Goal: Task Accomplishment & Management: Use online tool/utility

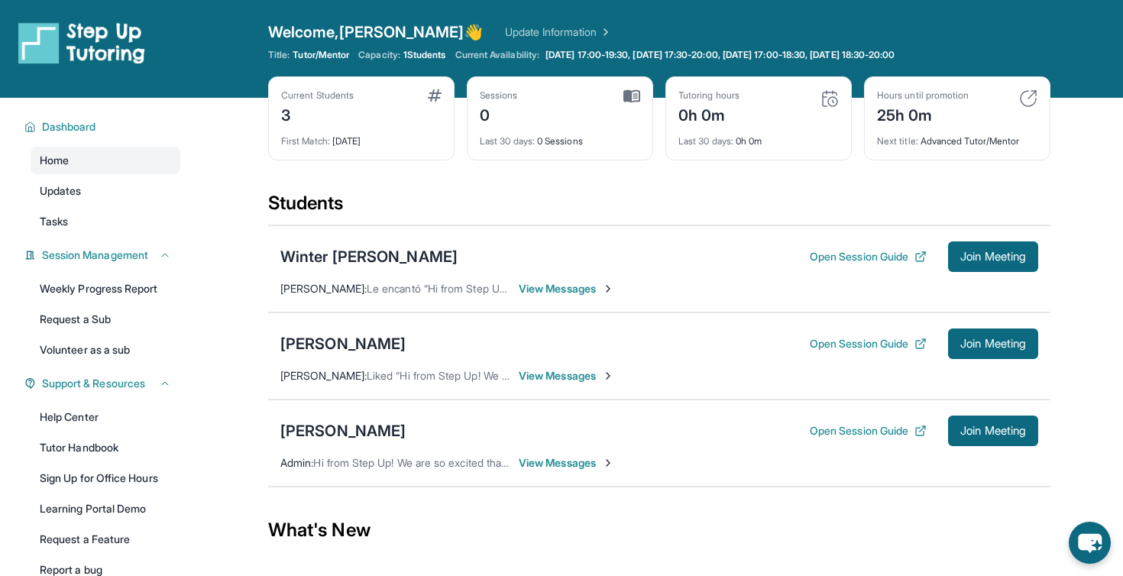
click at [704, 541] on div "What's New" at bounding box center [659, 530] width 782 height 67
click at [365, 528] on div "What's New" at bounding box center [659, 530] width 782 height 67
click at [403, 528] on div "What's New" at bounding box center [659, 530] width 782 height 67
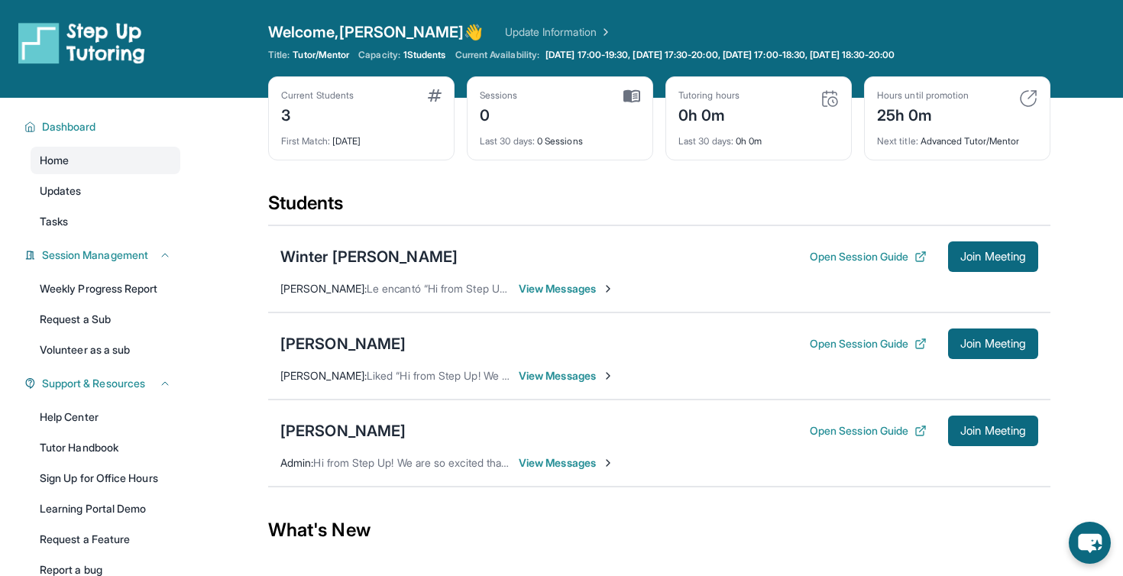
click at [403, 528] on div "What's New" at bounding box center [659, 530] width 782 height 67
click at [420, 528] on div "What's New" at bounding box center [659, 530] width 782 height 67
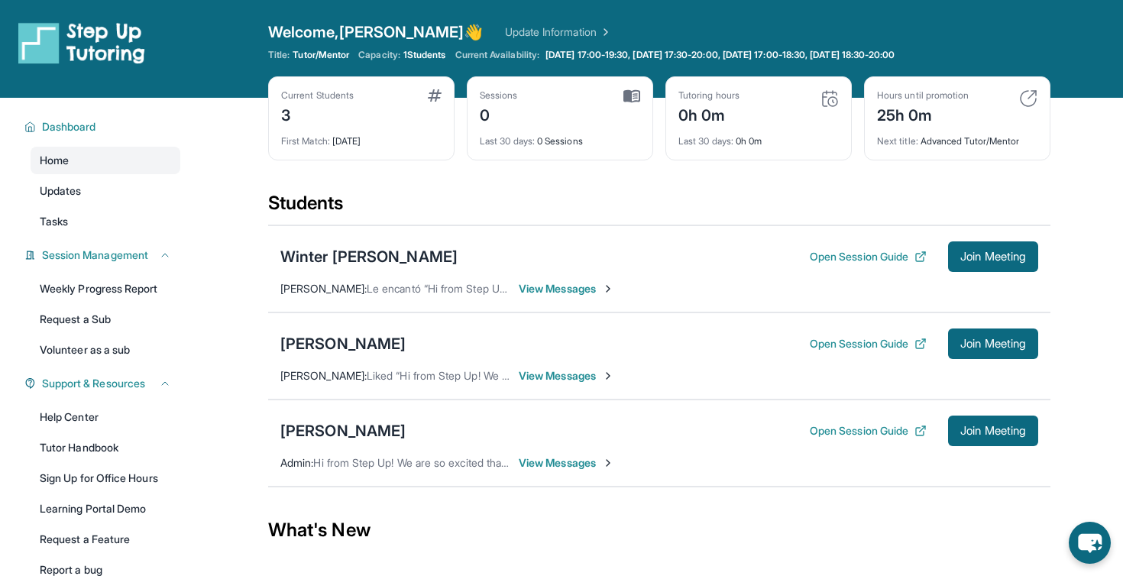
click at [481, 526] on div "What's New" at bounding box center [659, 530] width 782 height 67
click at [591, 377] on span "View Messages" at bounding box center [566, 375] width 95 height 15
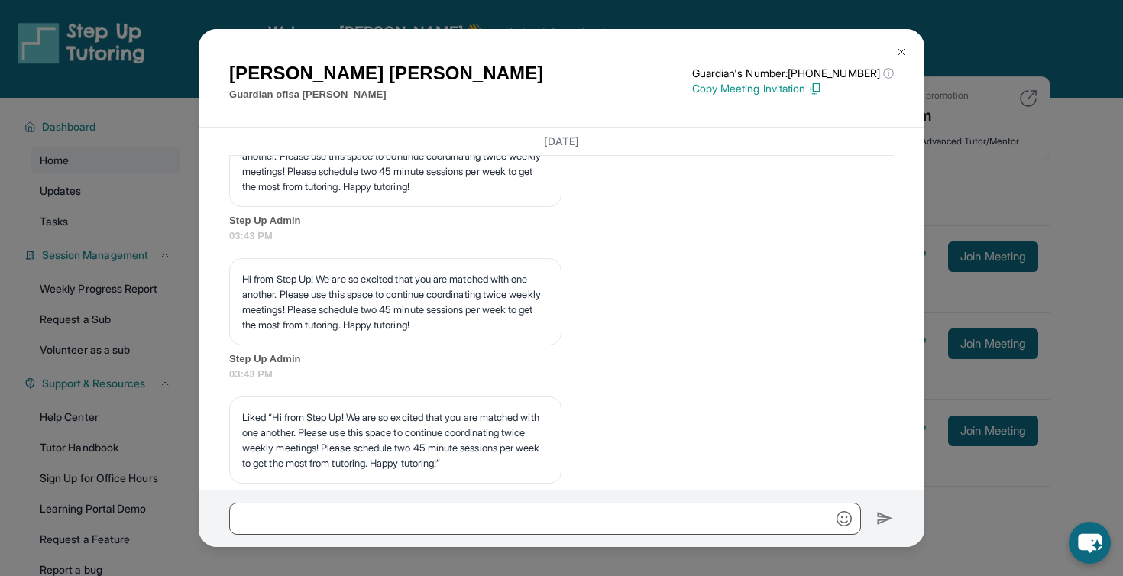
scroll to position [4157, 0]
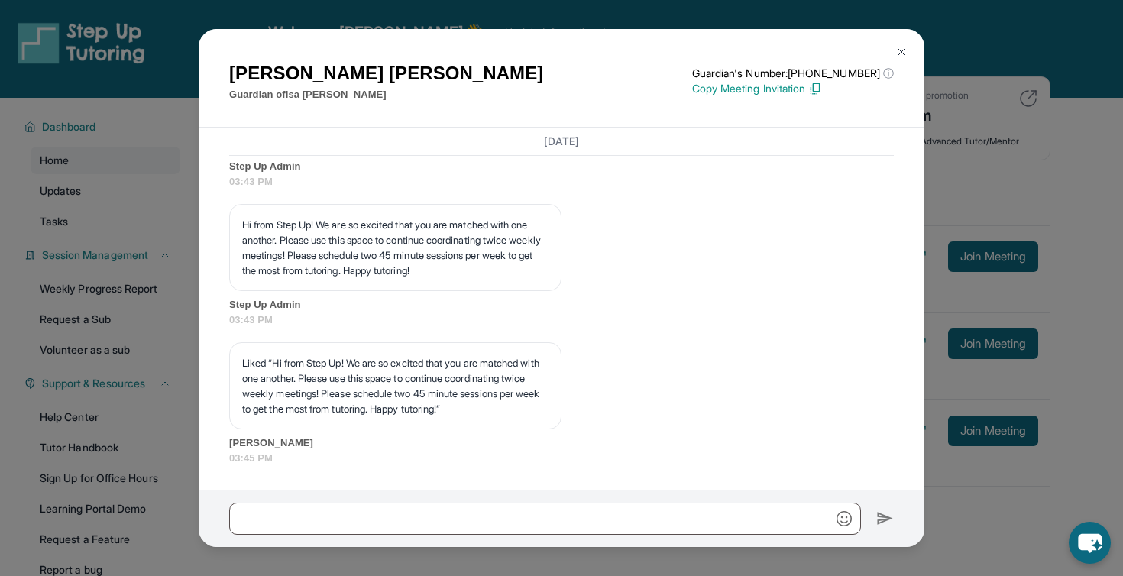
click at [898, 52] on img at bounding box center [901, 52] width 12 height 12
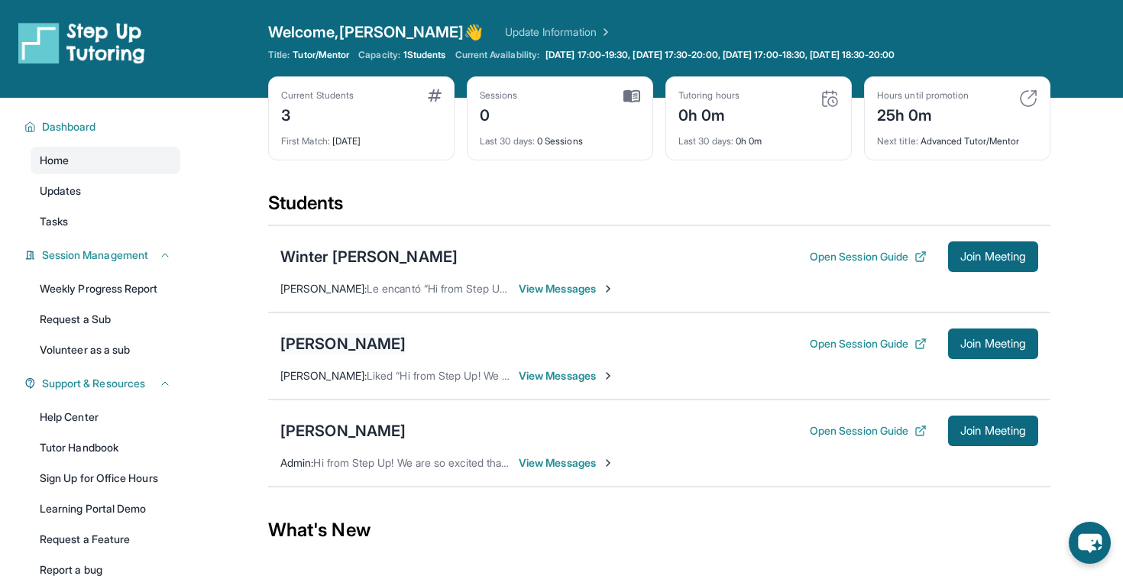
click at [343, 335] on div "[PERSON_NAME]" at bounding box center [342, 343] width 125 height 21
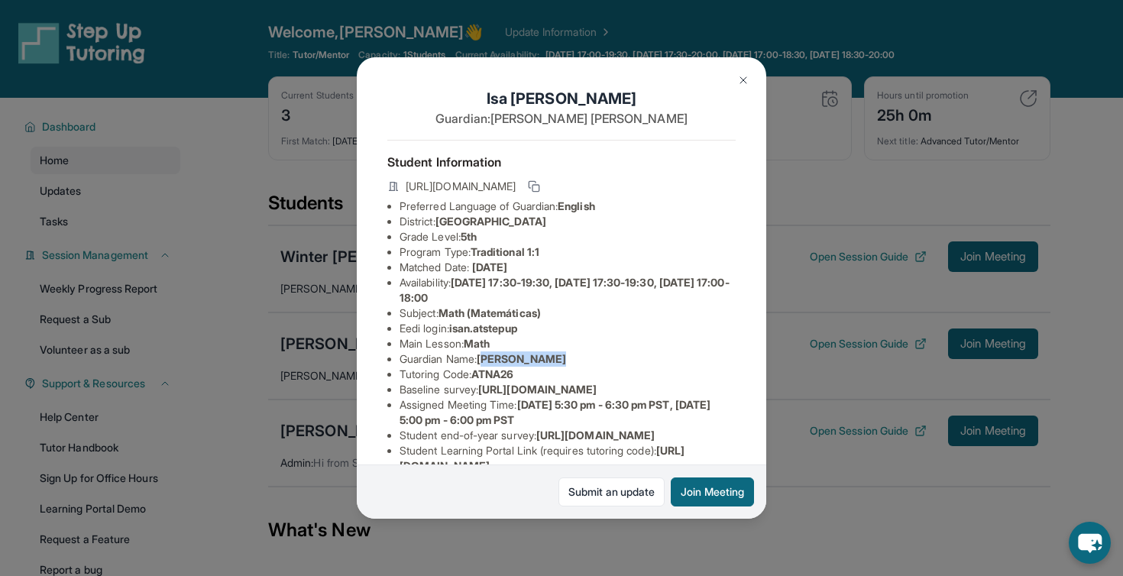
drag, startPoint x: 493, startPoint y: 361, endPoint x: 594, endPoint y: 360, distance: 100.8
click at [594, 361] on li "Guardian Name : Karen Carcamo" at bounding box center [568, 358] width 336 height 15
click at [594, 360] on li "Guardian Name : Karen Carcamo" at bounding box center [568, 358] width 336 height 15
drag, startPoint x: 557, startPoint y: 360, endPoint x: 443, endPoint y: 354, distance: 114.0
click at [443, 354] on li "Guardian Name : Karen Carcamo" at bounding box center [568, 358] width 336 height 15
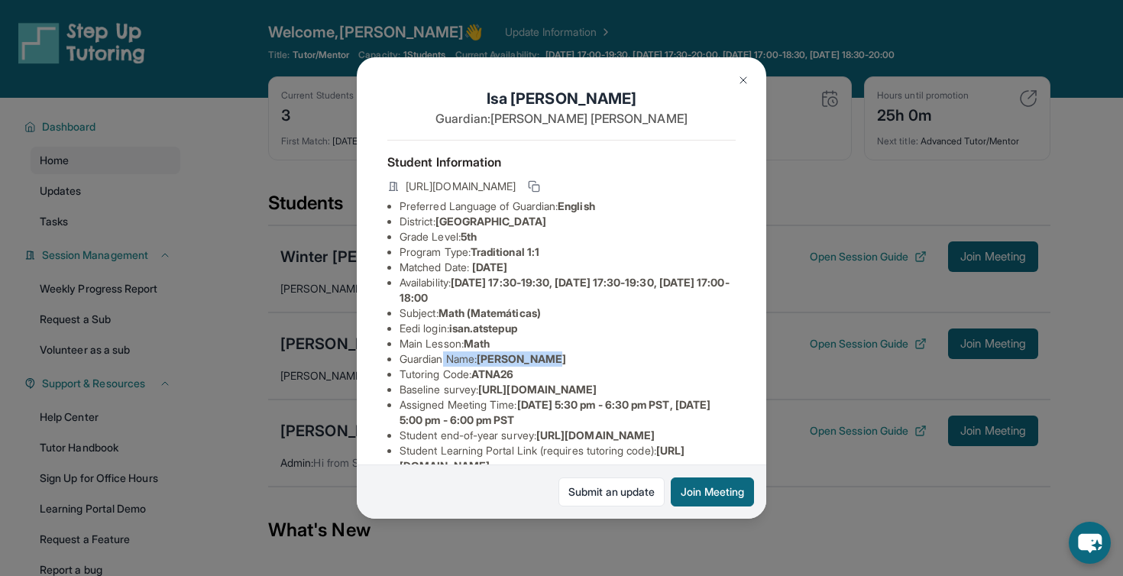
click at [443, 354] on li "Guardian Name : Karen Carcamo" at bounding box center [568, 358] width 336 height 15
drag, startPoint x: 443, startPoint y: 354, endPoint x: 526, endPoint y: 371, distance: 84.0
click at [526, 371] on ul "Preferred Language of Guardian: English District: San Francisco Unified School …" at bounding box center [561, 359] width 348 height 321
click at [526, 371] on li "Tutoring Code : ATNA26" at bounding box center [568, 374] width 336 height 15
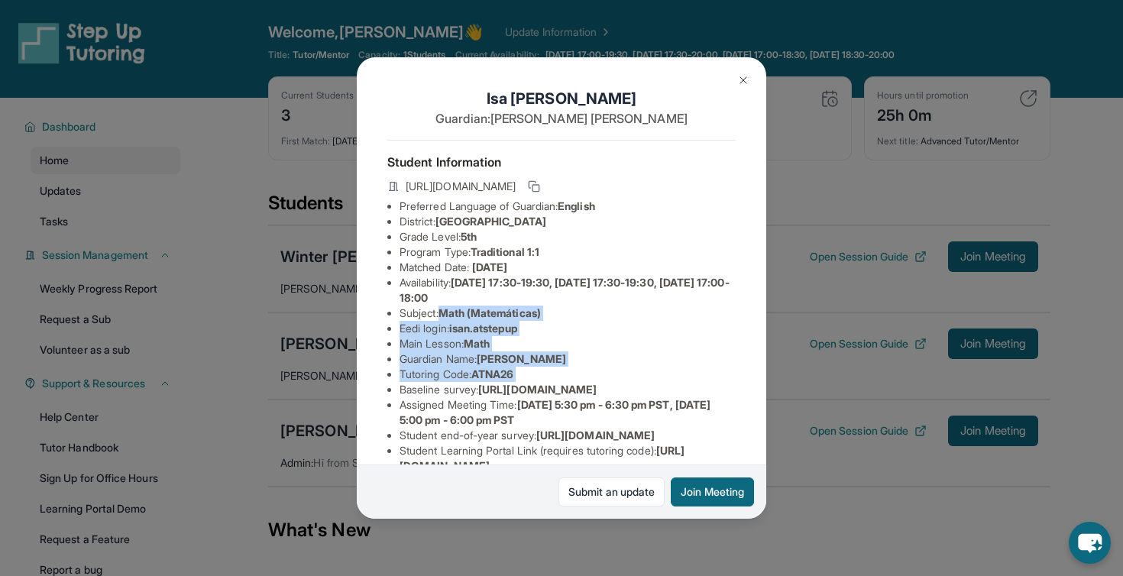
drag, startPoint x: 526, startPoint y: 371, endPoint x: 452, endPoint y: 311, distance: 94.5
click at [452, 311] on ul "Preferred Language of Guardian: English District: San Francisco Unified School …" at bounding box center [561, 359] width 348 height 321
click at [452, 311] on span "Math (Matemáticas)" at bounding box center [489, 312] width 102 height 13
drag, startPoint x: 458, startPoint y: 329, endPoint x: 529, endPoint y: 365, distance: 79.6
click at [529, 365] on ul "Preferred Language of Guardian: English District: San Francisco Unified School …" at bounding box center [561, 359] width 348 height 321
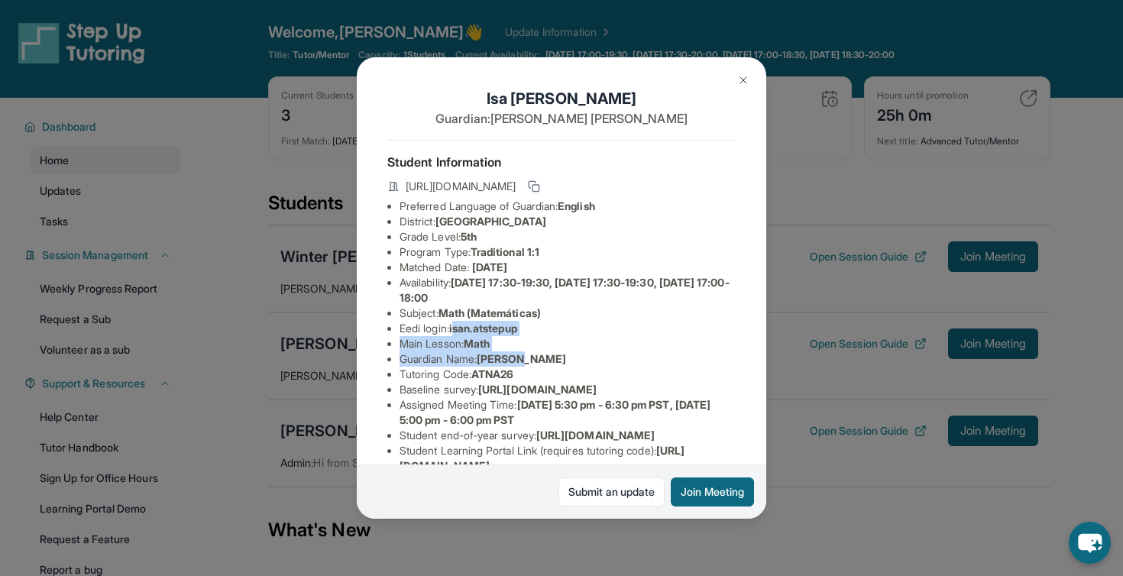
click at [529, 365] on span "[PERSON_NAME]" at bounding box center [521, 358] width 89 height 13
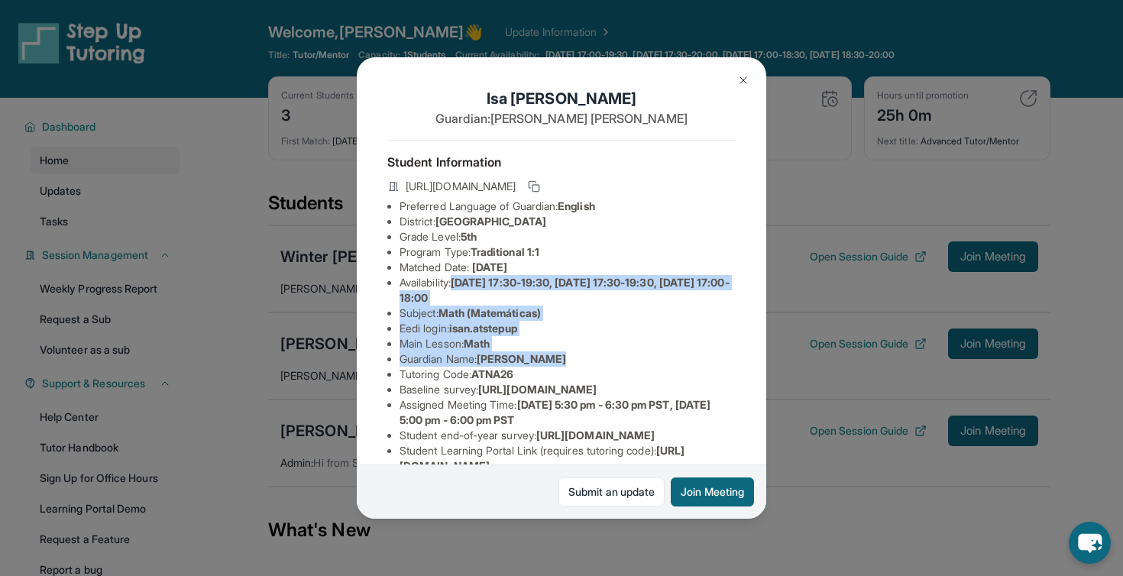
drag, startPoint x: 529, startPoint y: 365, endPoint x: 464, endPoint y: 285, distance: 103.2
click at [464, 285] on ul "Preferred Language of Guardian: English District: San Francisco Unified School …" at bounding box center [561, 359] width 348 height 321
click at [464, 285] on span "[DATE] 17:30-19:30, [DATE] 17:30-19:30, [DATE] 17:00-18:00" at bounding box center [565, 290] width 330 height 28
drag, startPoint x: 464, startPoint y: 285, endPoint x: 542, endPoint y: 377, distance: 120.8
click at [542, 377] on ul "Preferred Language of Guardian: English District: San Francisco Unified School …" at bounding box center [561, 359] width 348 height 321
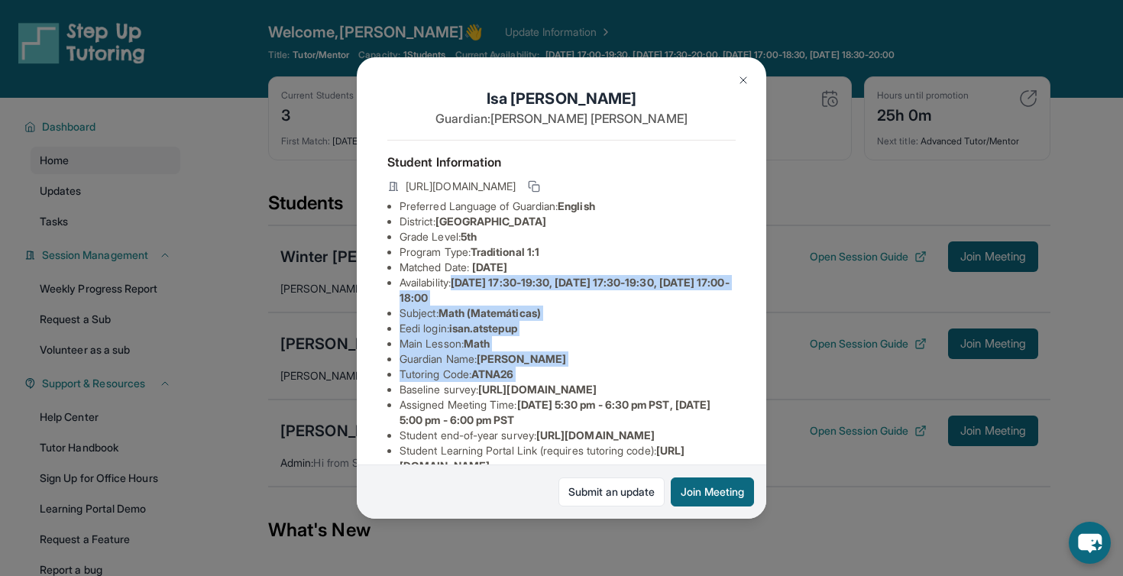
click at [542, 377] on li "Tutoring Code : ATNA26" at bounding box center [568, 374] width 336 height 15
drag, startPoint x: 542, startPoint y: 377, endPoint x: 432, endPoint y: 243, distance: 173.6
click at [432, 243] on ul "Preferred Language of Guardian: English District: San Francisco Unified School …" at bounding box center [561, 359] width 348 height 321
click at [432, 243] on li "Grade Level: 5th" at bounding box center [568, 236] width 336 height 15
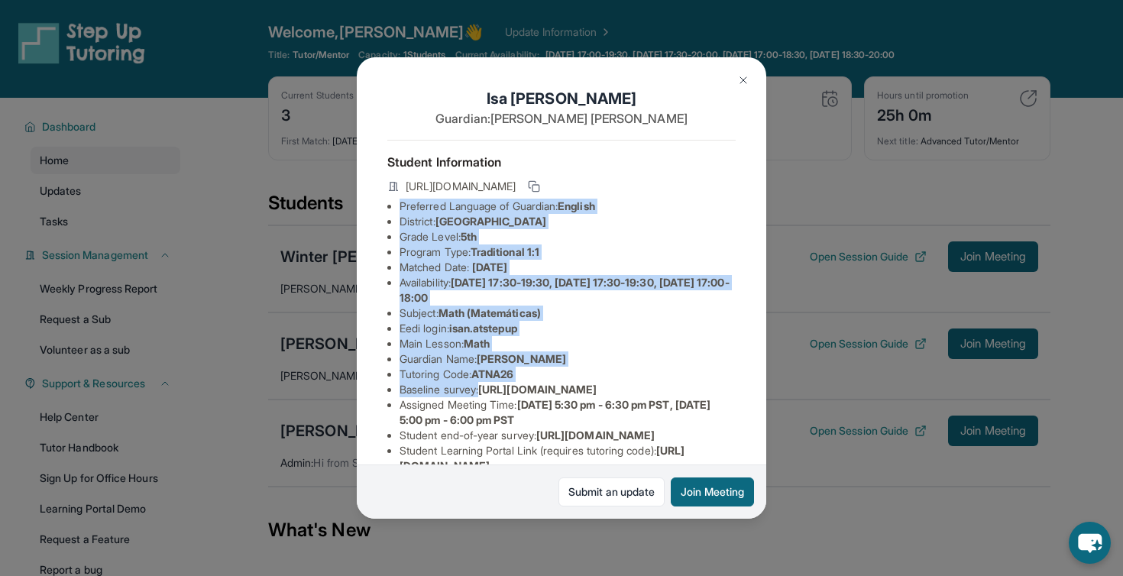
drag, startPoint x: 400, startPoint y: 209, endPoint x: 612, endPoint y: 390, distance: 279.1
click at [612, 390] on ul "Preferred Language of Guardian: English District: San Francisco Unified School …" at bounding box center [561, 359] width 348 height 321
click at [612, 390] on li "Baseline survey : https://airtable.com/apprlfn8WjpjBUn2G/shrK0QR6AaNyG5psY?pref…" at bounding box center [568, 389] width 336 height 15
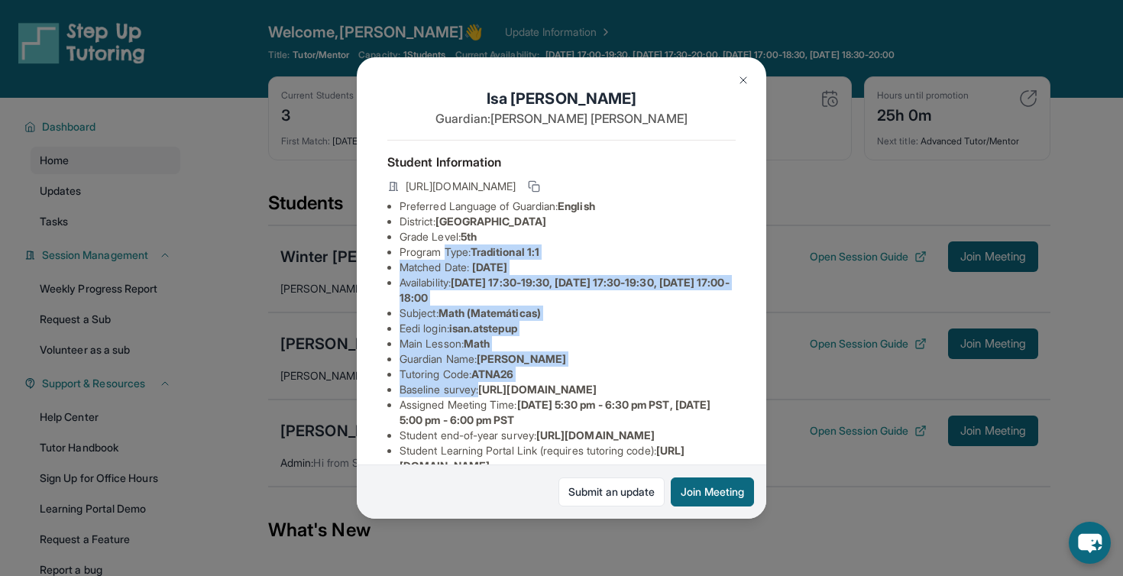
drag, startPoint x: 612, startPoint y: 390, endPoint x: 447, endPoint y: 250, distance: 216.8
click at [447, 250] on ul "Preferred Language of Guardian: English District: San Francisco Unified School …" at bounding box center [561, 359] width 348 height 321
click at [447, 250] on li "Program Type: Traditional 1:1" at bounding box center [568, 251] width 336 height 15
drag, startPoint x: 447, startPoint y: 250, endPoint x: 625, endPoint y: 439, distance: 260.0
click at [625, 439] on ul "Preferred Language of Guardian: English District: San Francisco Unified School …" at bounding box center [561, 359] width 348 height 321
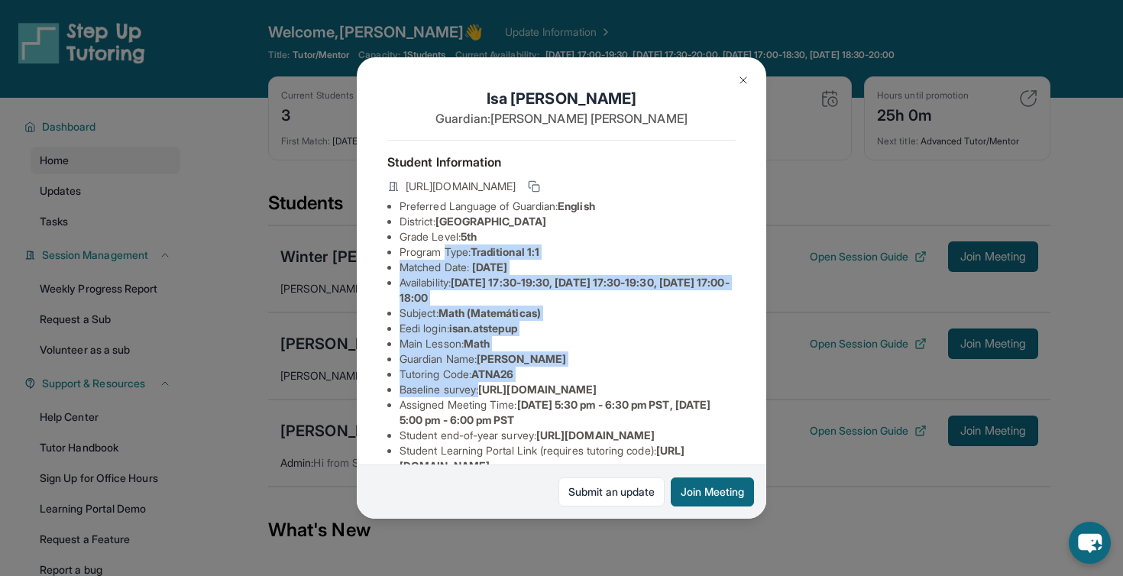
click at [597, 396] on span "[URL][DOMAIN_NAME]" at bounding box center [537, 389] width 118 height 13
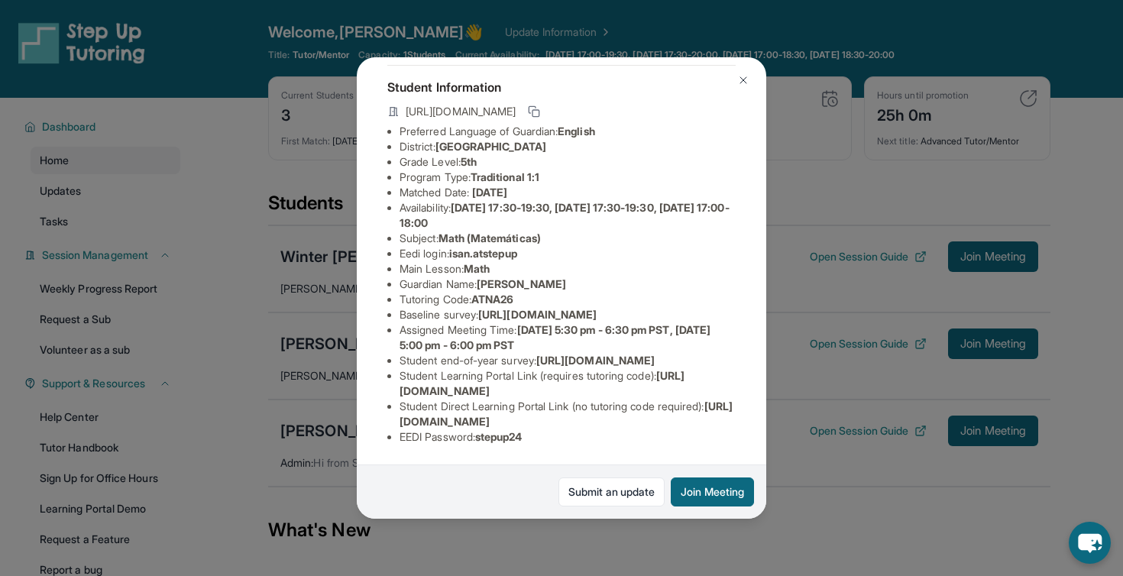
scroll to position [0, 0]
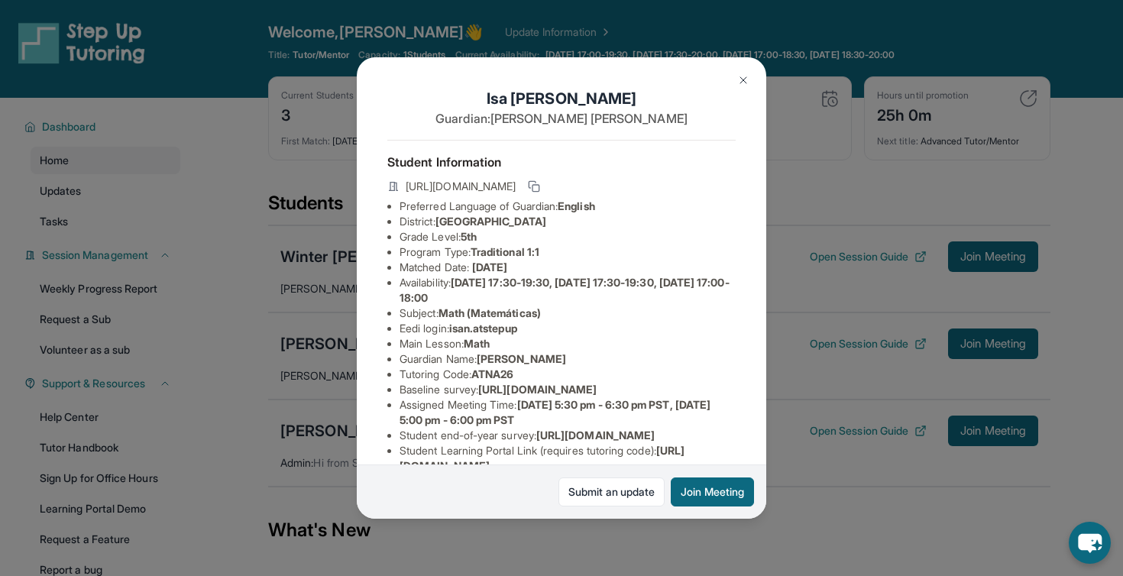
click at [743, 79] on img at bounding box center [743, 80] width 12 height 12
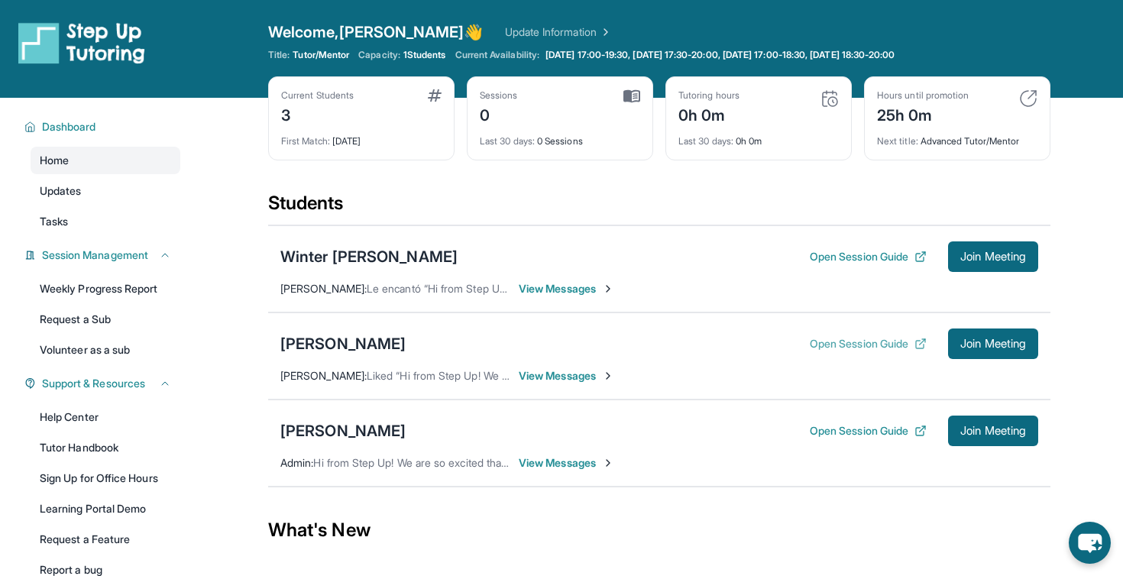
click at [894, 343] on button "Open Session Guide" at bounding box center [868, 343] width 117 height 15
click at [994, 344] on span "Join Meeting" at bounding box center [993, 343] width 66 height 9
click at [686, 189] on div "Current Students 3 First Match : [DATE] Sessions 0 Last 30 days : 0 Sessions Tu…" at bounding box center [659, 133] width 782 height 115
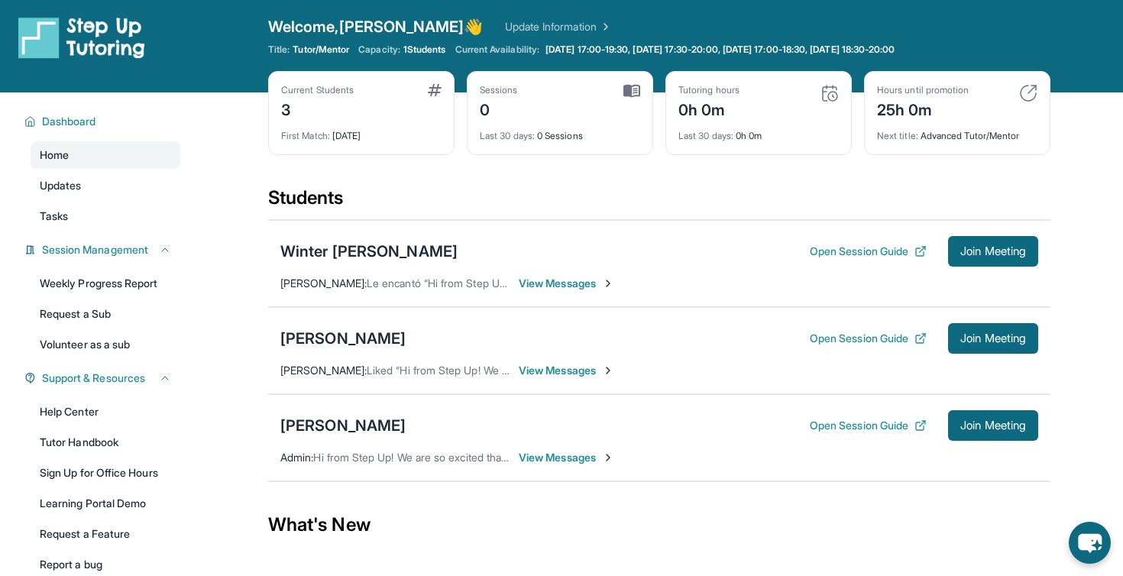
click at [688, 196] on div "Students" at bounding box center [659, 203] width 782 height 34
click at [529, 92] on div "Sessions 0" at bounding box center [560, 102] width 160 height 37
click at [505, 92] on div "Sessions" at bounding box center [499, 90] width 38 height 12
drag, startPoint x: 497, startPoint y: 95, endPoint x: 592, endPoint y: 140, distance: 104.9
click at [592, 140] on div "Sessions 0 Last 30 days : 0 Sessions" at bounding box center [560, 113] width 186 height 84
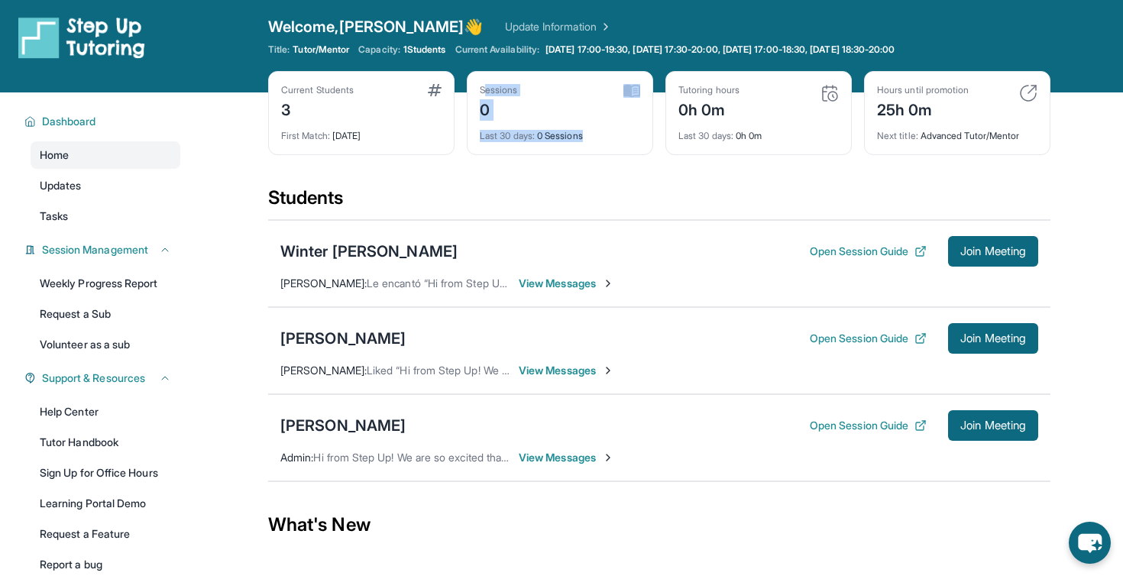
click at [592, 140] on div "Last 30 days : 0 Sessions" at bounding box center [560, 131] width 160 height 21
drag, startPoint x: 592, startPoint y: 140, endPoint x: 458, endPoint y: 80, distance: 146.4
click at [458, 80] on div "Current Students 3 First Match : [DATE] Sessions 0 Last 30 days : 0 Sessions Tu…" at bounding box center [659, 128] width 782 height 115
drag, startPoint x: 458, startPoint y: 80, endPoint x: 755, endPoint y: 131, distance: 300.7
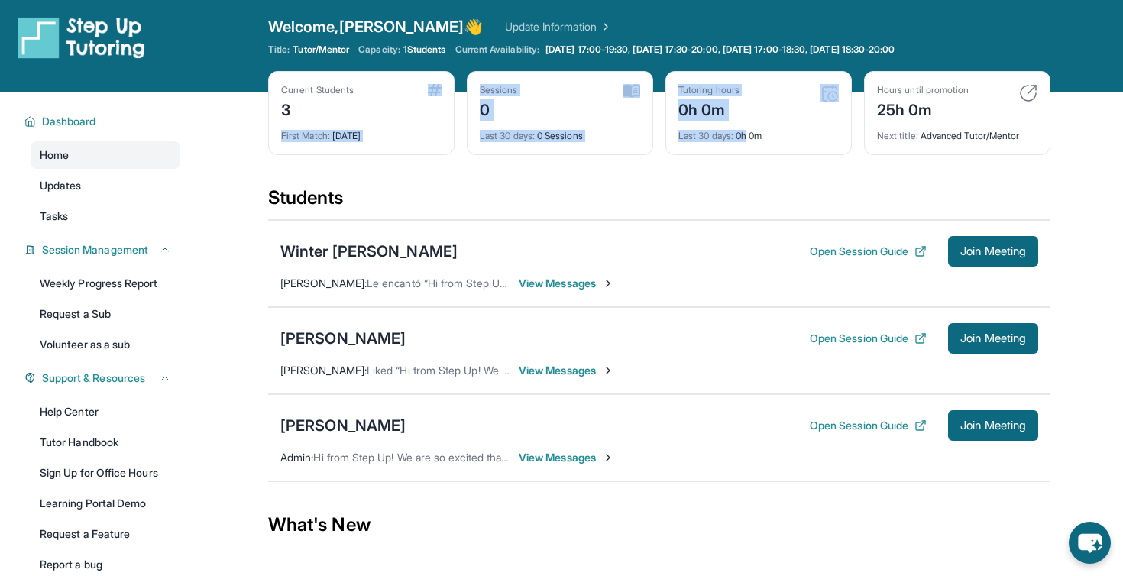
click at [755, 131] on div "Current Students 3 First Match : [DATE] Sessions 0 Last 30 days : 0 Sessions Tu…" at bounding box center [659, 128] width 782 height 115
click at [755, 131] on div "Last 30 days : 0h 0m" at bounding box center [758, 131] width 160 height 21
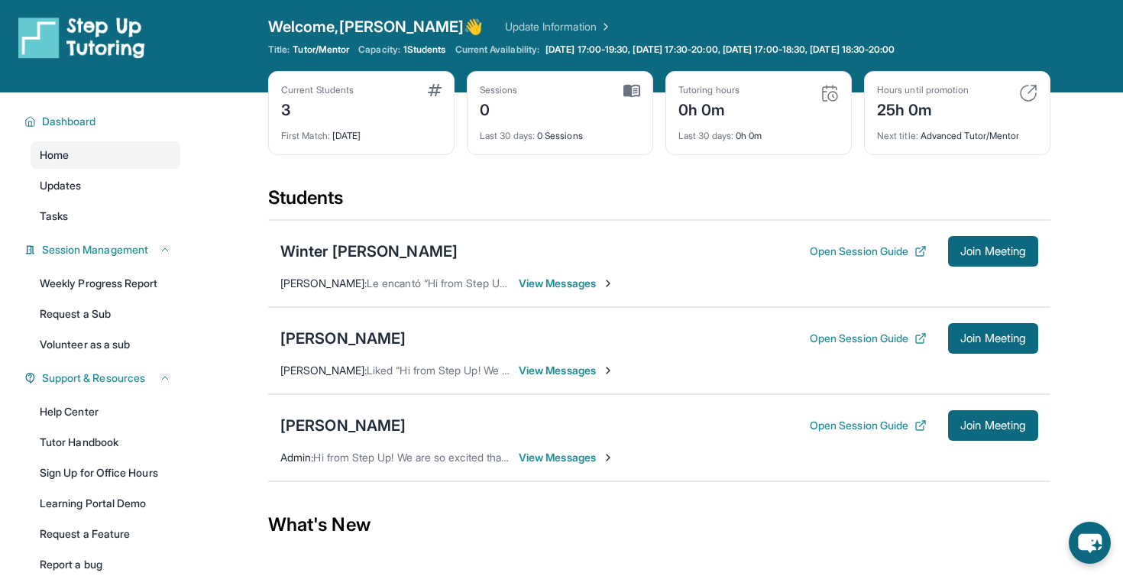
click at [825, 90] on img at bounding box center [829, 93] width 18 height 18
drag, startPoint x: 875, startPoint y: 83, endPoint x: 1021, endPoint y: 182, distance: 176.5
click at [1021, 182] on div "Current Students 3 First Match : [DATE] Sessions 0 Last 30 days : 0 Sessions Tu…" at bounding box center [659, 128] width 782 height 115
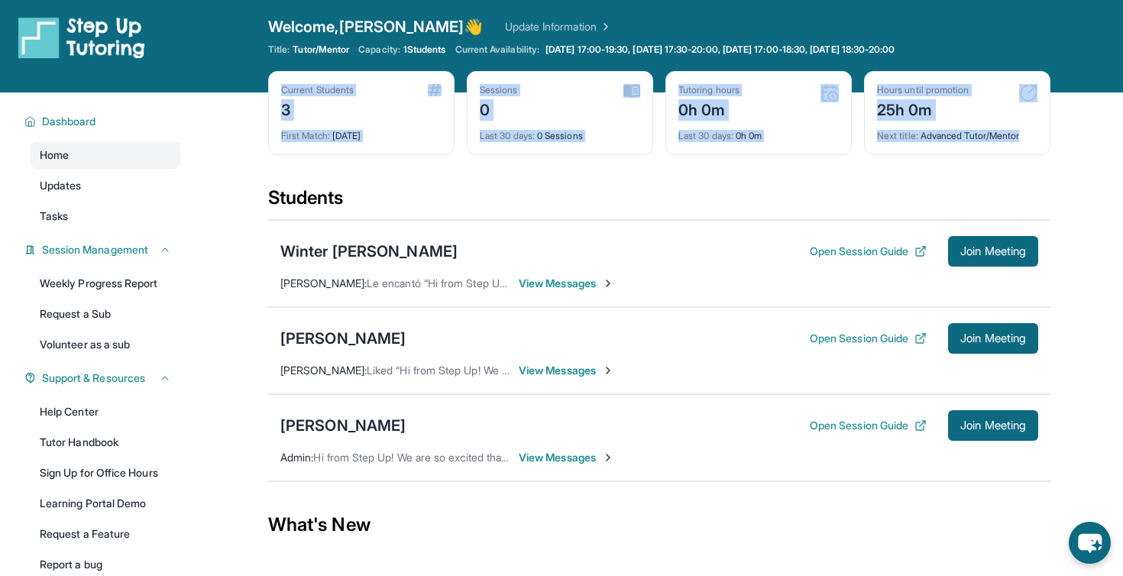
drag, startPoint x: 271, startPoint y: 94, endPoint x: 1075, endPoint y: 140, distance: 805.0
click at [1077, 140] on main "Current Students 3 First Match : [DATE] Sessions 0 Last 30 days : 0 Sessions Tu…" at bounding box center [659, 390] width 927 height 597
click at [1075, 140] on main "Current Students 3 First Match : [DATE] Sessions 0 Last 30 days : 0 Sessions Tu…" at bounding box center [659, 390] width 927 height 597
drag, startPoint x: 1075, startPoint y: 140, endPoint x: 271, endPoint y: 102, distance: 804.6
click at [271, 102] on main "Current Students 3 First Match : [DATE] Sessions 0 Last 30 days : 0 Sessions Tu…" at bounding box center [659, 390] width 927 height 597
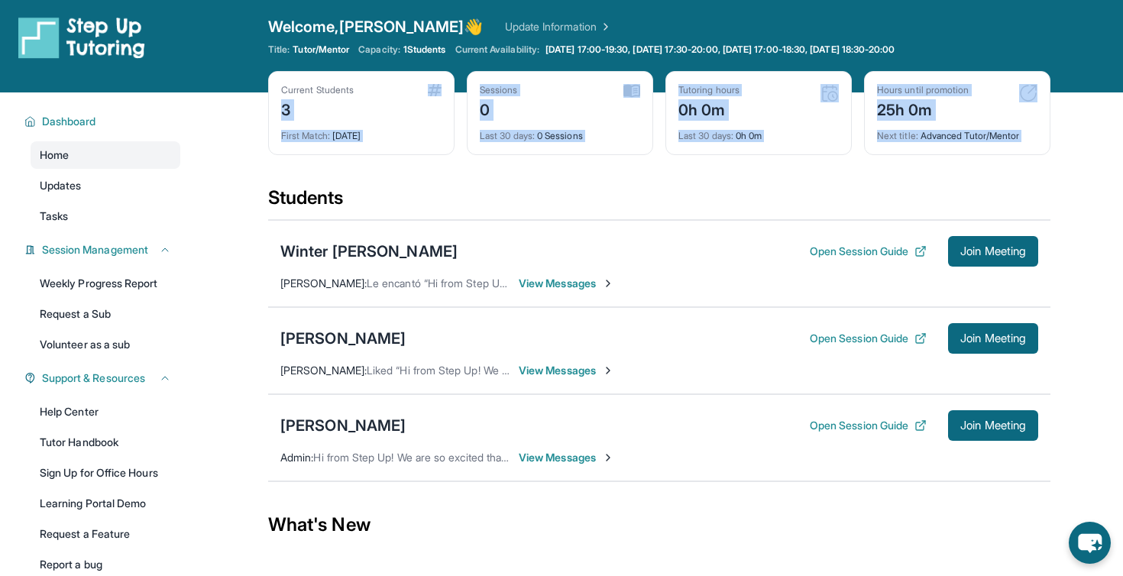
click at [271, 102] on div "Current Students 3 First Match : [DATE]" at bounding box center [361, 113] width 186 height 84
drag, startPoint x: 271, startPoint y: 102, endPoint x: 1031, endPoint y: 152, distance: 761.8
click at [1031, 152] on div "Current Students 3 First Match : [DATE] Sessions 0 Last 30 days : 0 Sessions Tu…" at bounding box center [659, 128] width 782 height 115
click at [1031, 152] on div "Hours until promotion 25h 0m Next title : Advanced Tutor/Mentor" at bounding box center [957, 113] width 186 height 84
drag, startPoint x: 1037, startPoint y: 148, endPoint x: 280, endPoint y: 105, distance: 758.3
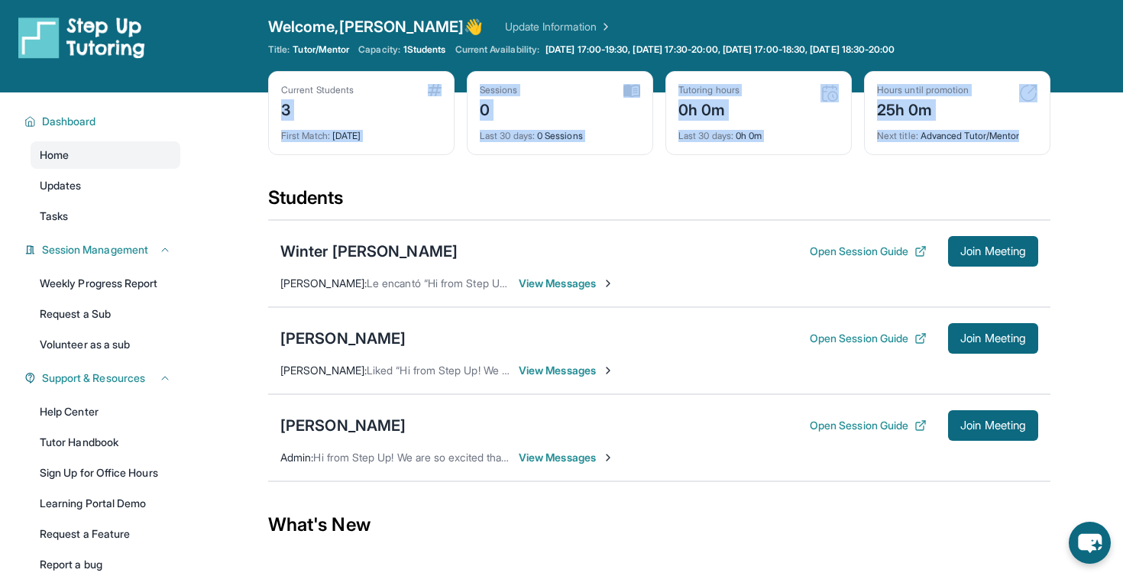
click at [280, 105] on div "Current Students 3 First Match : [DATE] Sessions 0 Last 30 days : 0 Sessions Tu…" at bounding box center [659, 128] width 782 height 115
click at [281, 105] on div "3" at bounding box center [317, 108] width 73 height 24
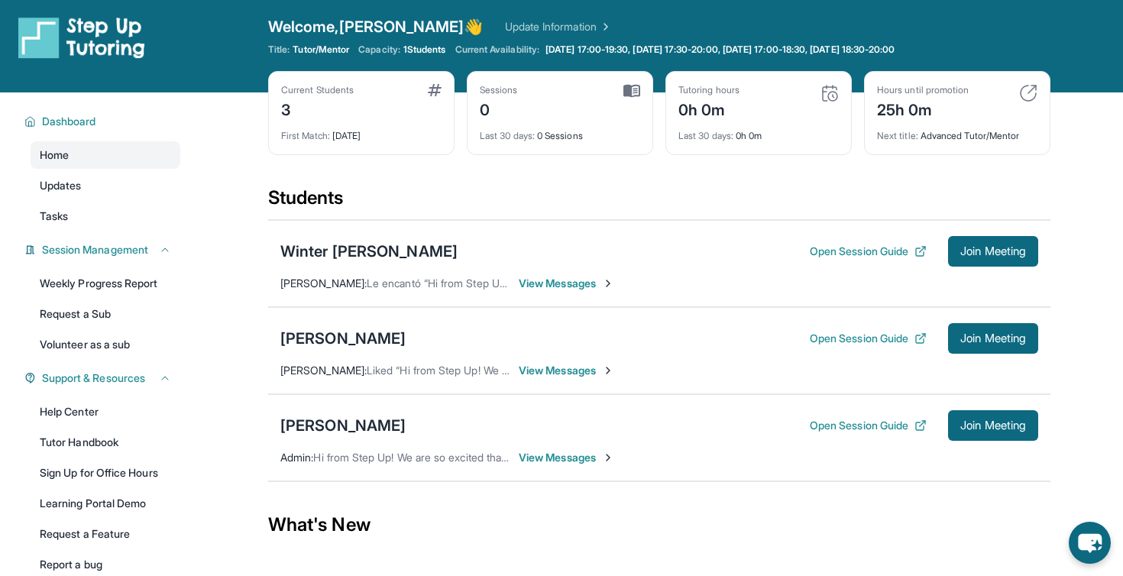
click at [598, 363] on span "View Messages" at bounding box center [566, 370] width 95 height 15
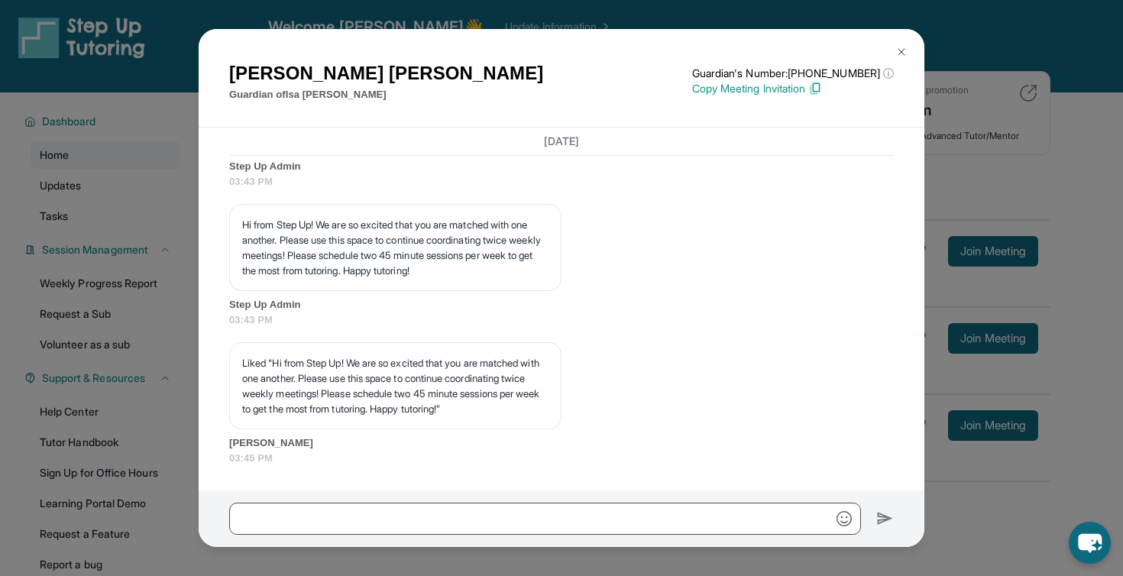
scroll to position [4157, 0]
click at [897, 50] on img at bounding box center [901, 52] width 12 height 12
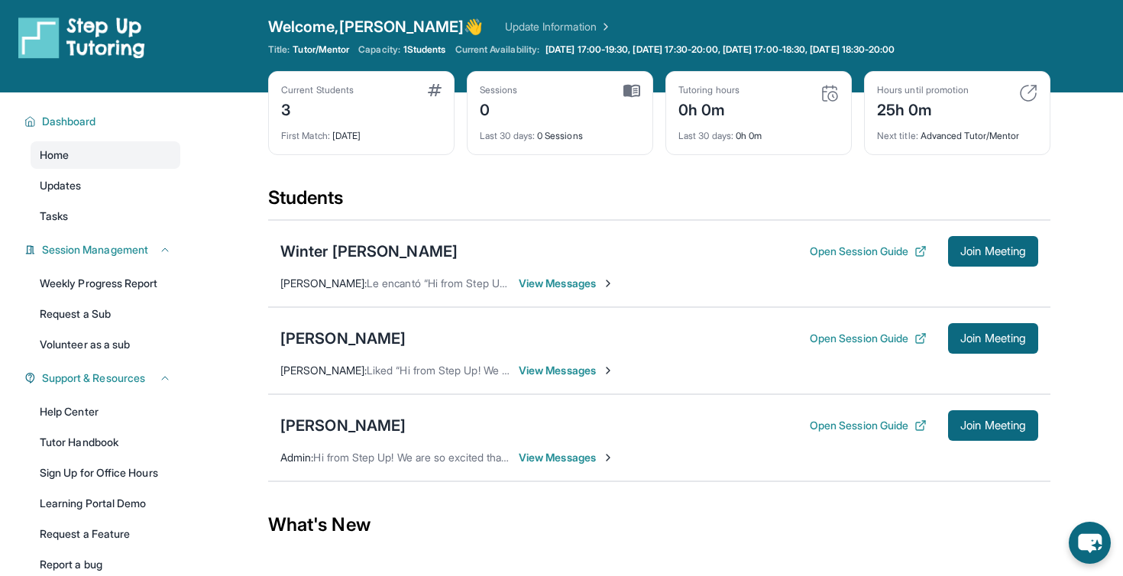
click at [704, 186] on div "Students" at bounding box center [659, 203] width 782 height 34
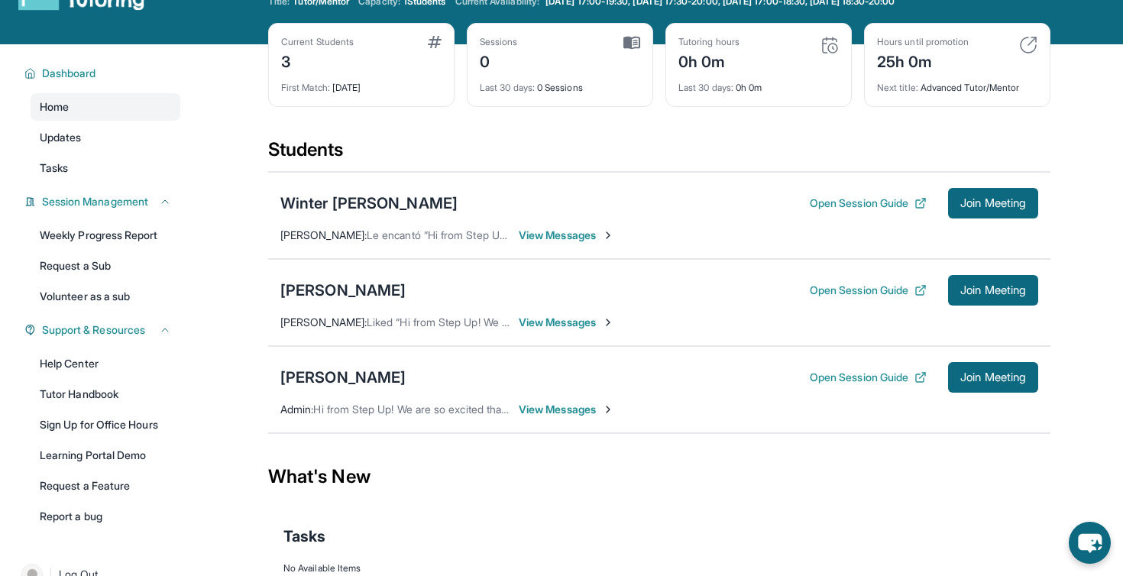
scroll to position [66, 0]
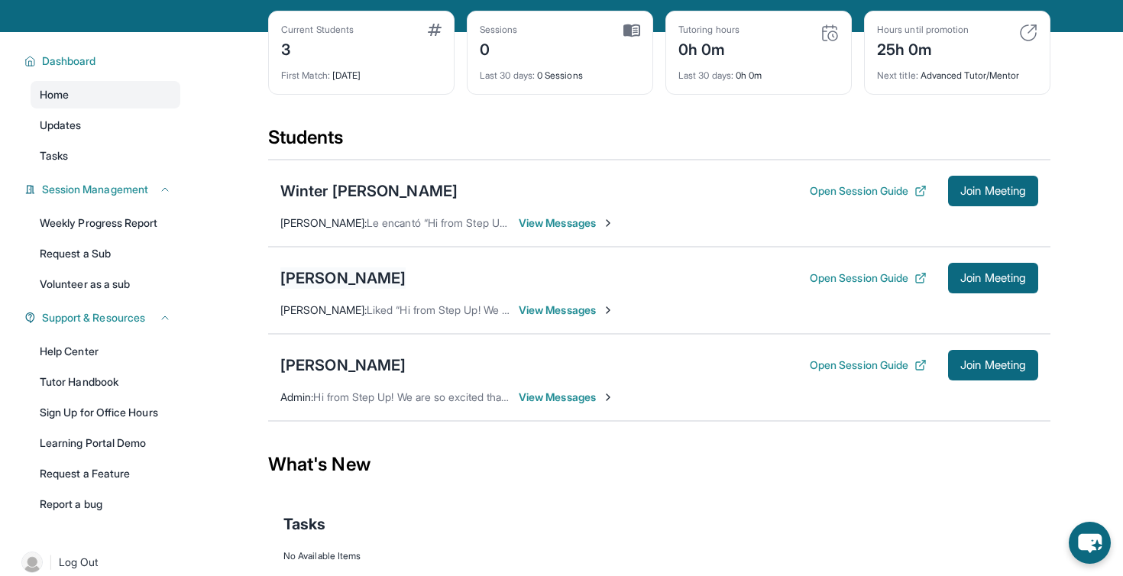
click at [280, 274] on div "[PERSON_NAME]" at bounding box center [342, 277] width 125 height 21
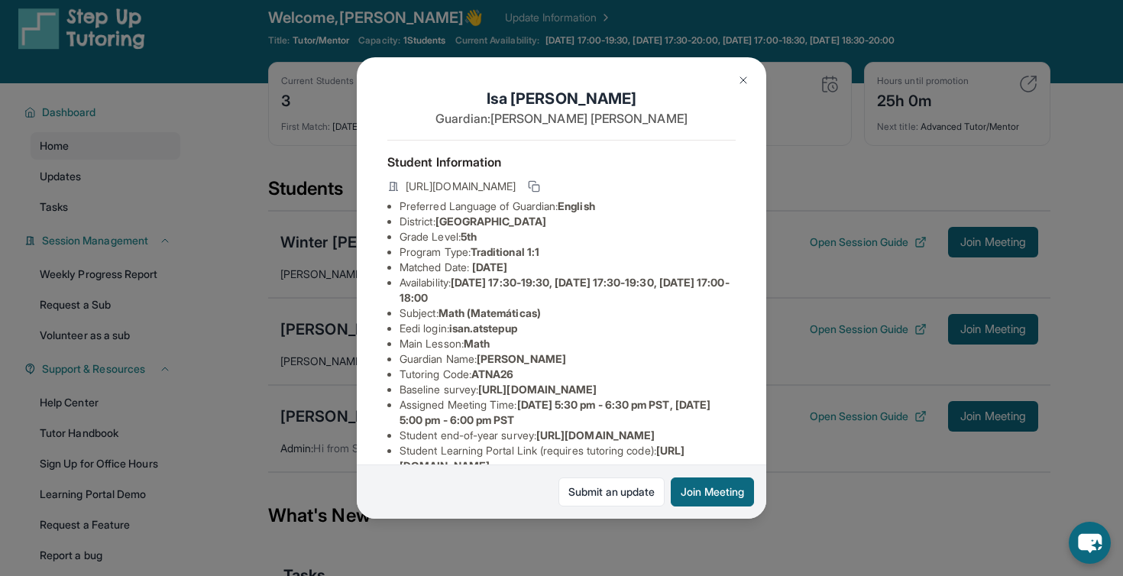
scroll to position [0, 0]
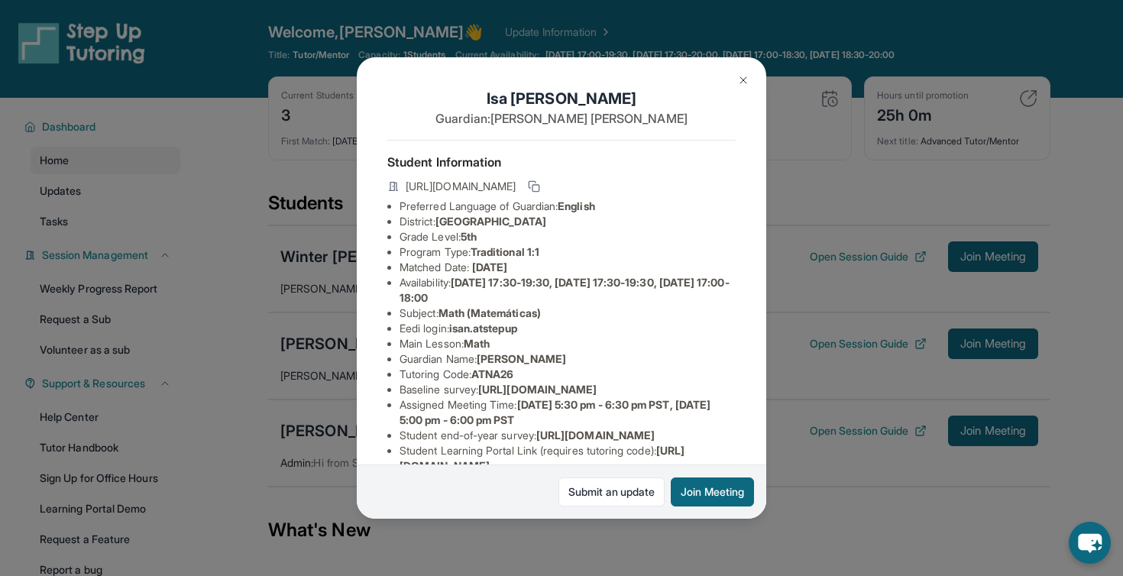
click at [742, 83] on img at bounding box center [743, 80] width 12 height 12
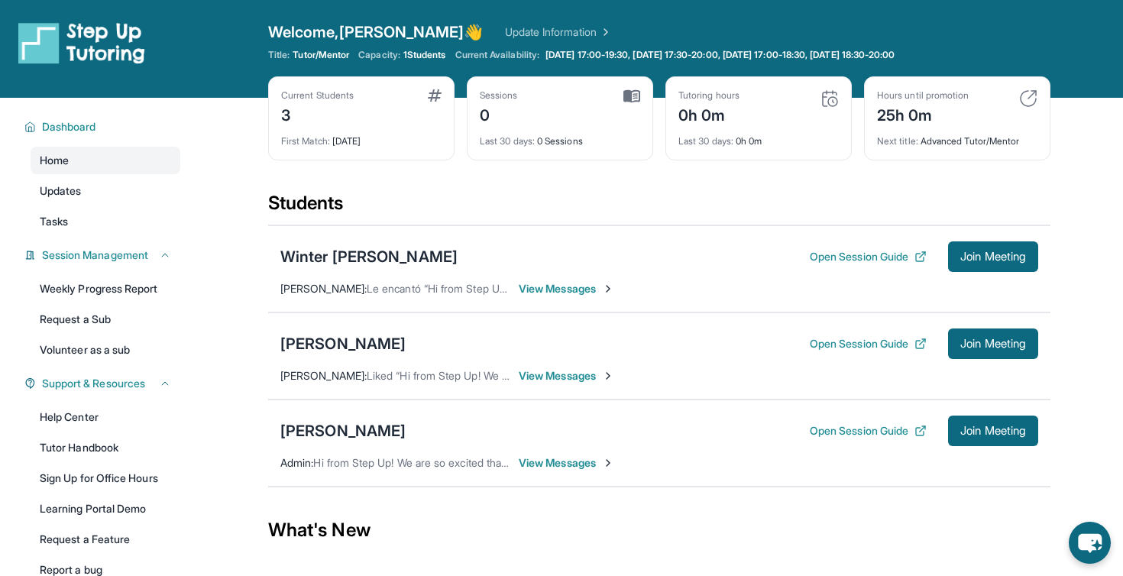
click at [522, 209] on div "Students" at bounding box center [659, 208] width 782 height 34
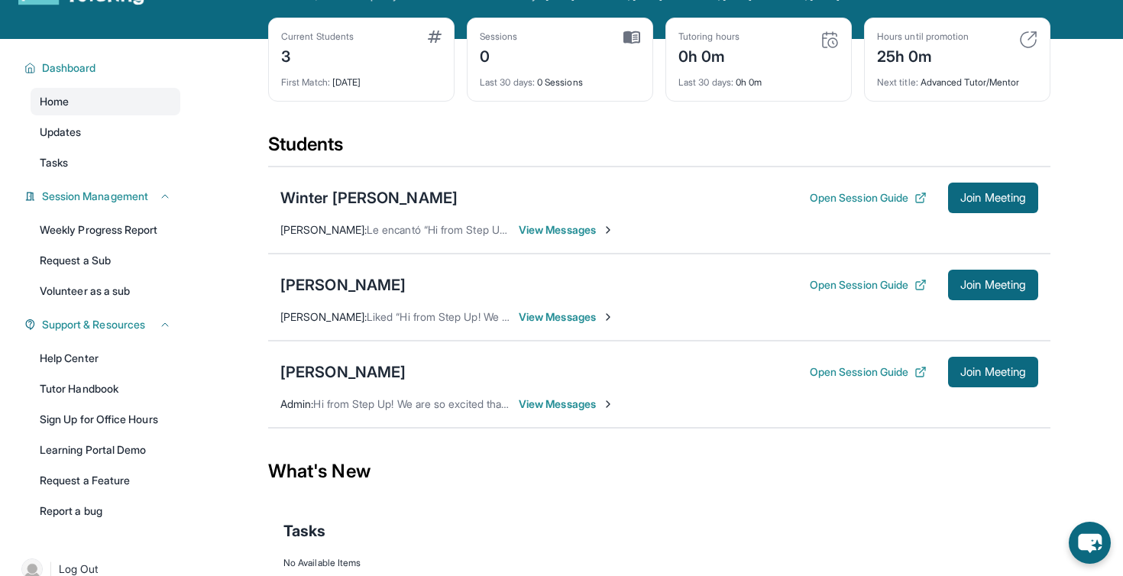
scroll to position [73, 0]
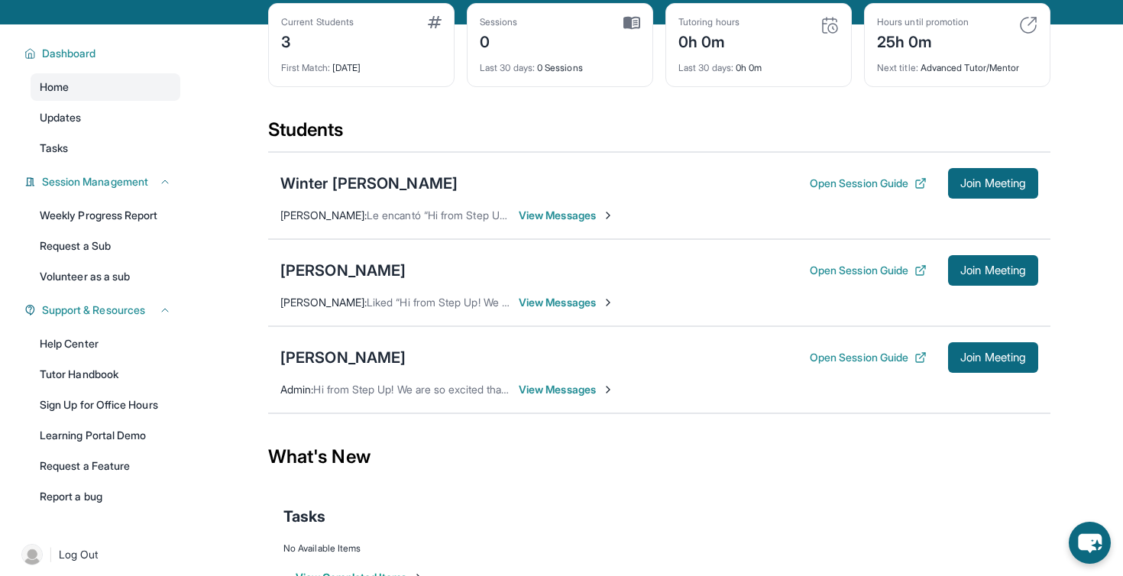
click at [330, 132] on div "Students" at bounding box center [659, 135] width 782 height 34
click at [367, 120] on div "Students" at bounding box center [659, 135] width 782 height 34
click at [364, 133] on div "Students" at bounding box center [659, 135] width 782 height 34
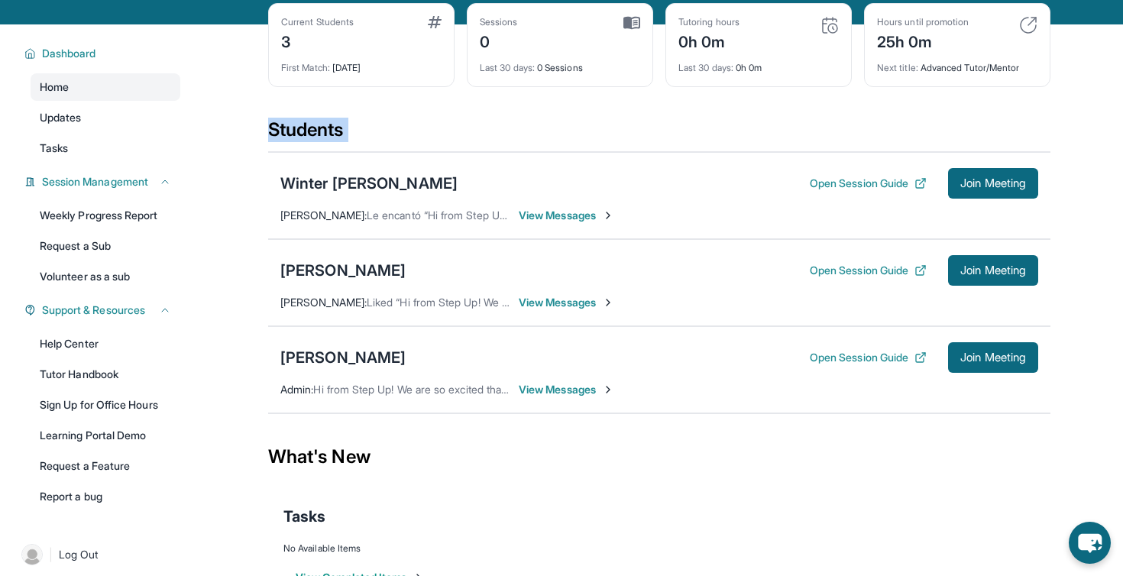
click at [364, 133] on div "Students" at bounding box center [659, 135] width 782 height 34
click at [339, 128] on div "Students" at bounding box center [659, 135] width 782 height 34
click at [374, 128] on div "Students" at bounding box center [659, 135] width 782 height 34
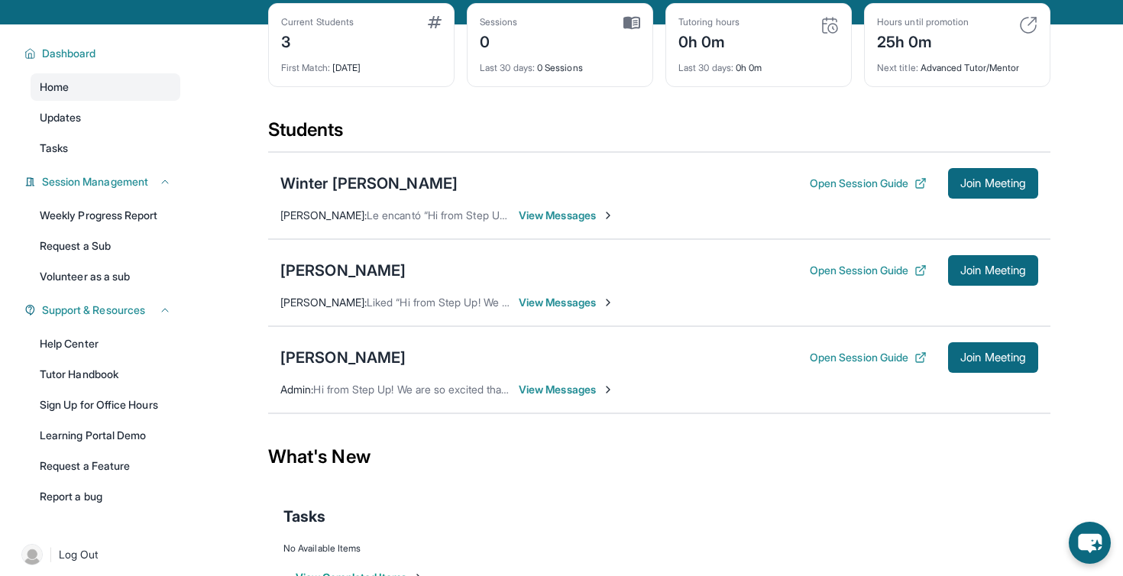
click at [374, 128] on div "Students" at bounding box center [659, 135] width 782 height 34
click at [381, 129] on div "Students" at bounding box center [659, 135] width 782 height 34
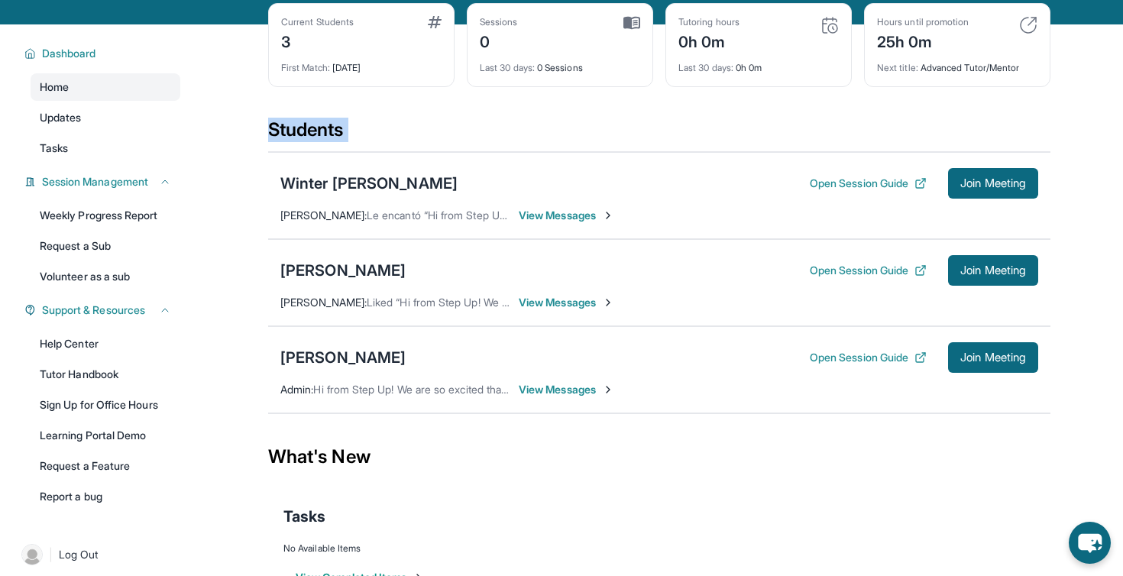
click at [391, 130] on div "Students" at bounding box center [659, 135] width 782 height 34
click at [418, 130] on div "Students" at bounding box center [659, 135] width 782 height 34
